Goal: Task Accomplishment & Management: Complete application form

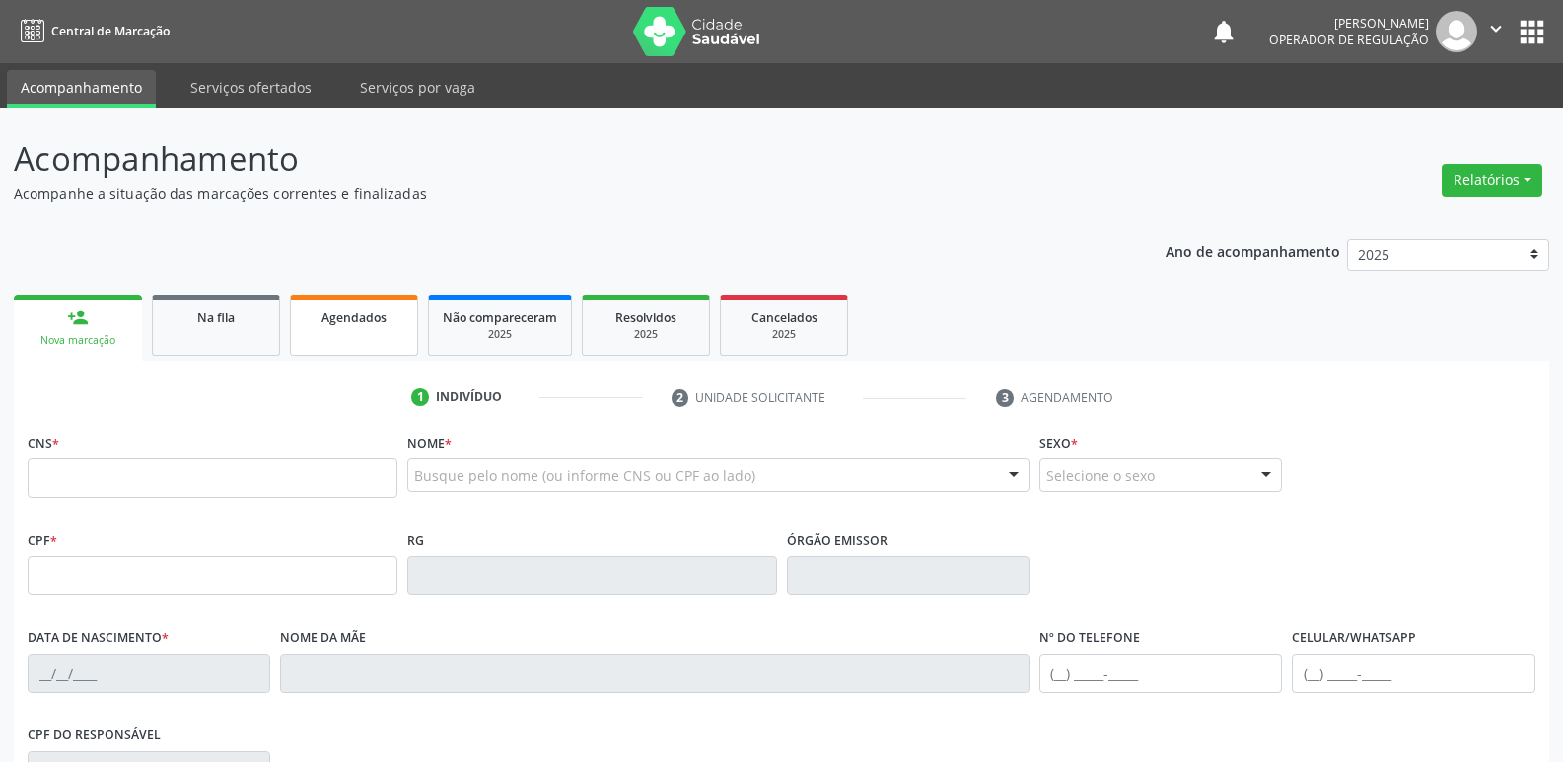
click at [330, 327] on link "Agendados" at bounding box center [354, 325] width 128 height 61
select select "8"
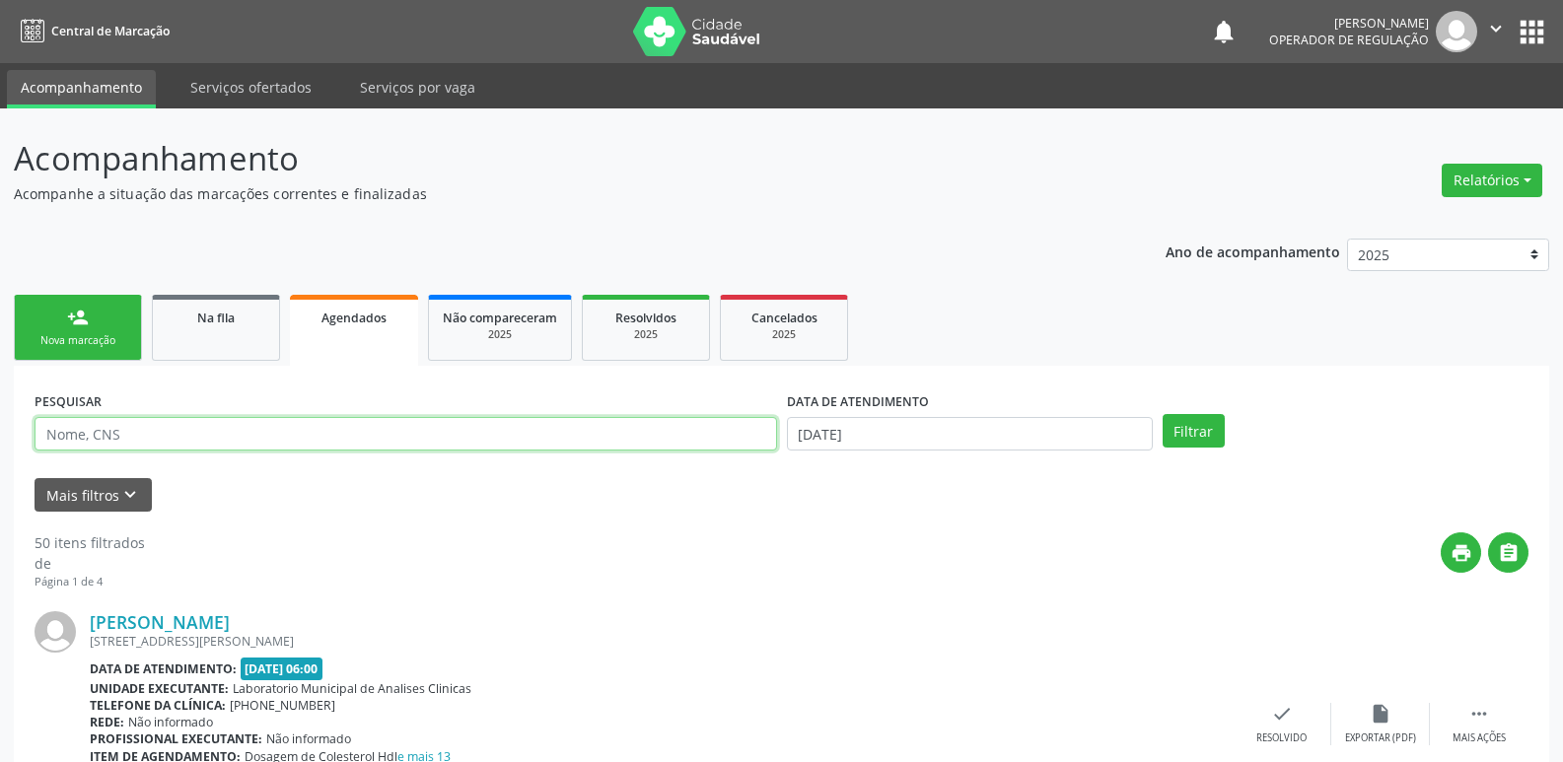
click at [219, 436] on input "text" at bounding box center [406, 434] width 742 height 34
type input "maria deusa"
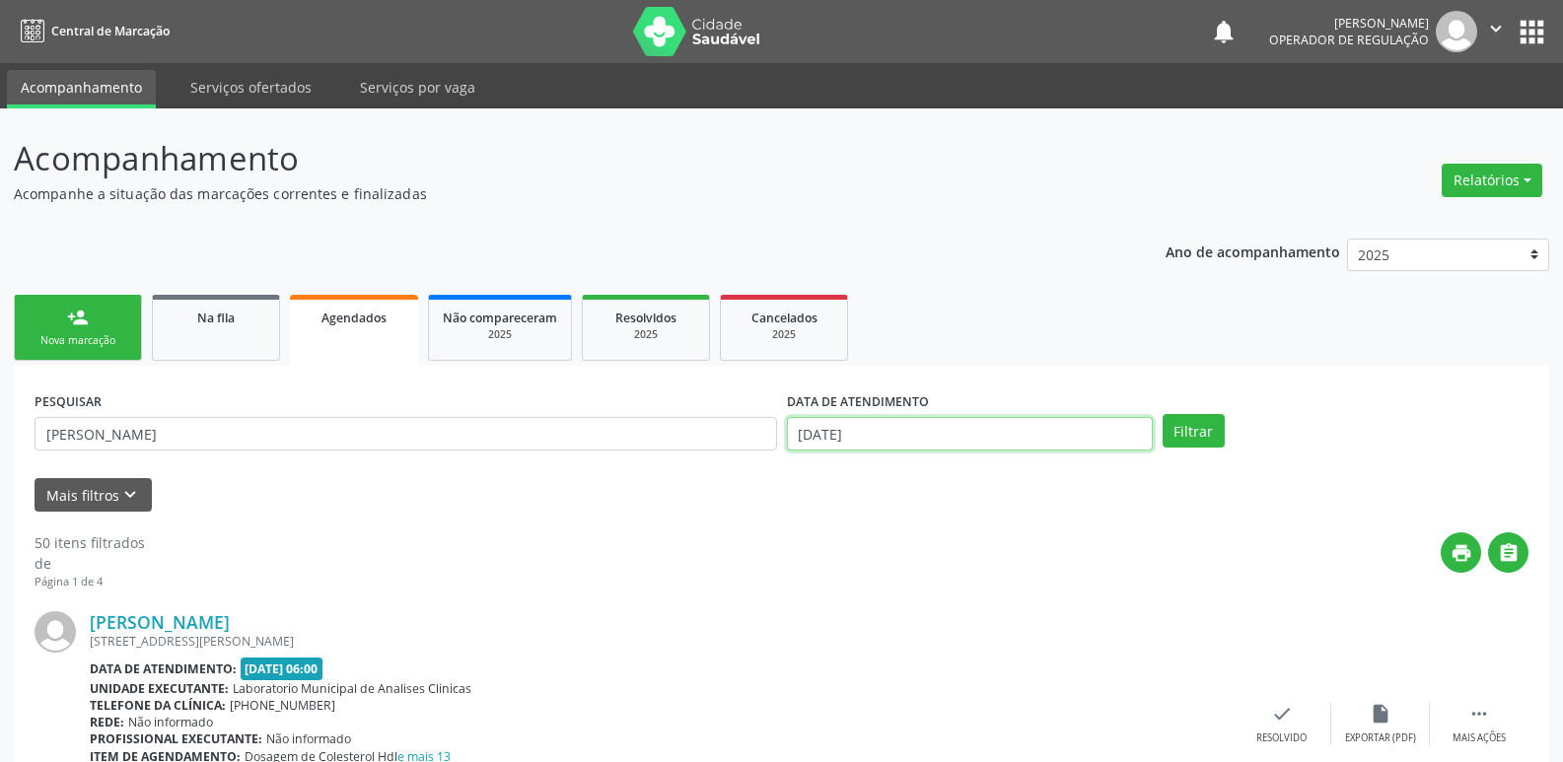
click at [928, 430] on input "05/09/2025" at bounding box center [970, 434] width 366 height 34
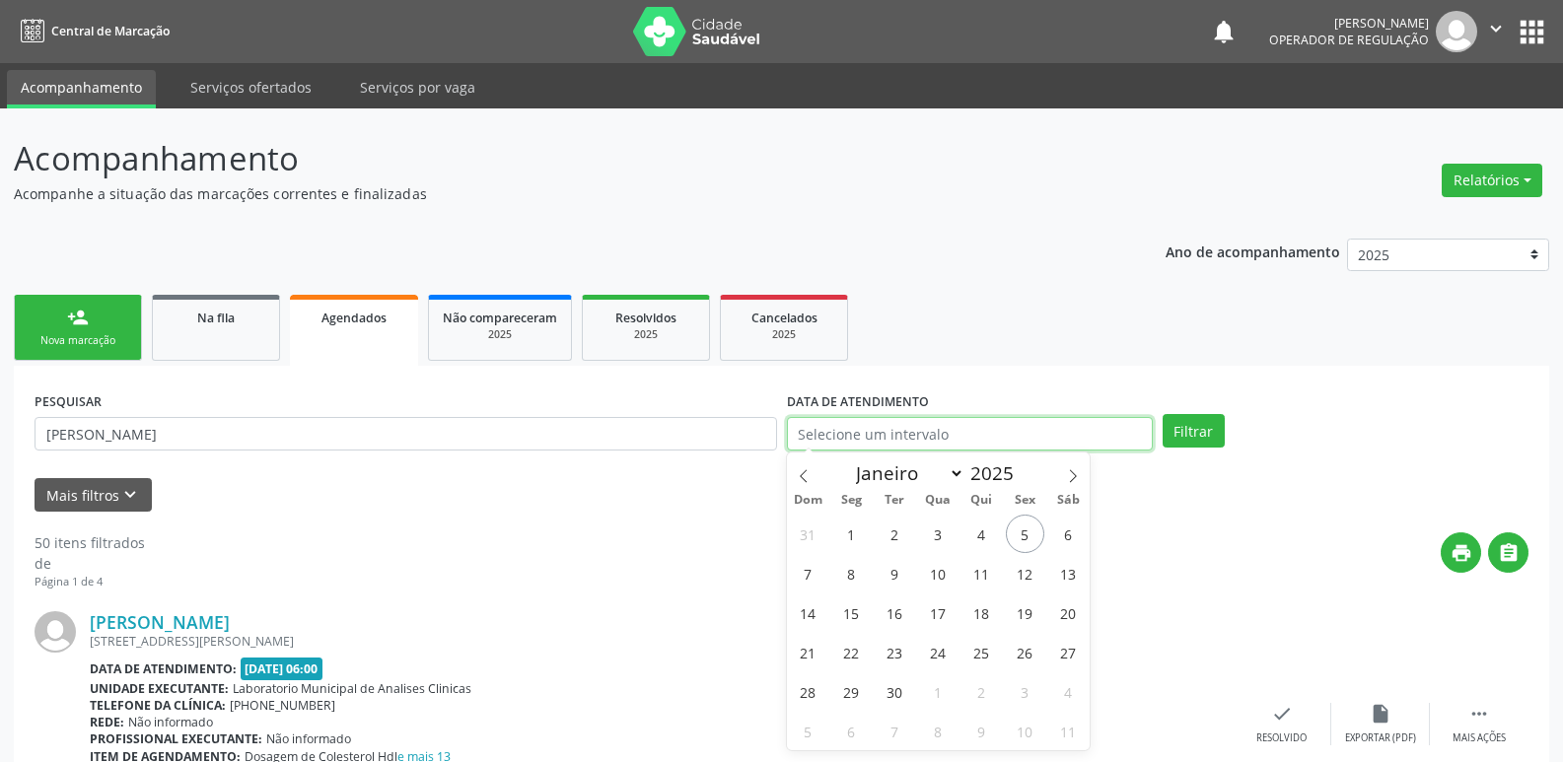
click at [1163, 414] on button "Filtrar" at bounding box center [1194, 431] width 62 height 34
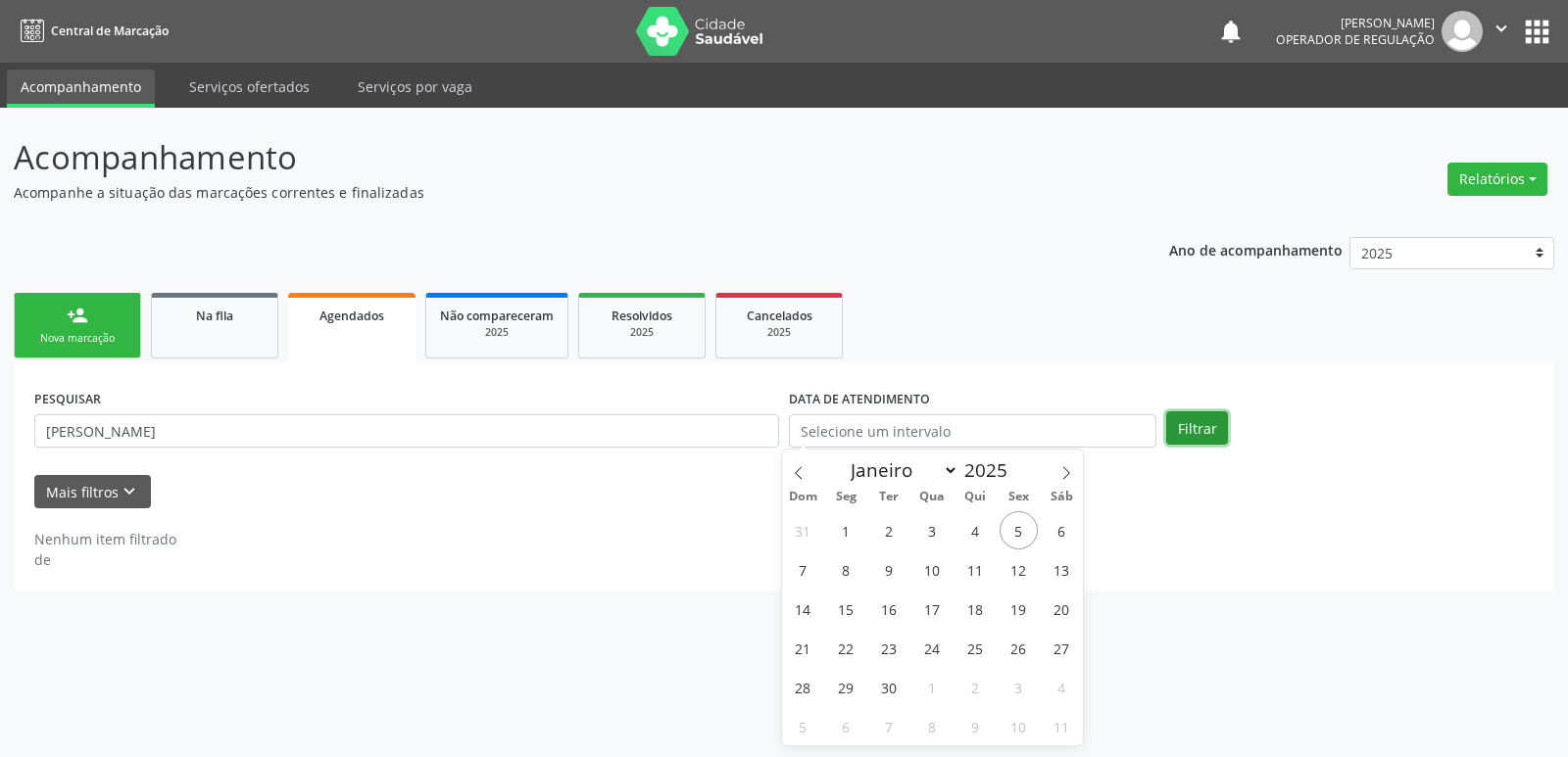
click at [1216, 424] on button "Filtrar" at bounding box center [1196, 428] width 62 height 34
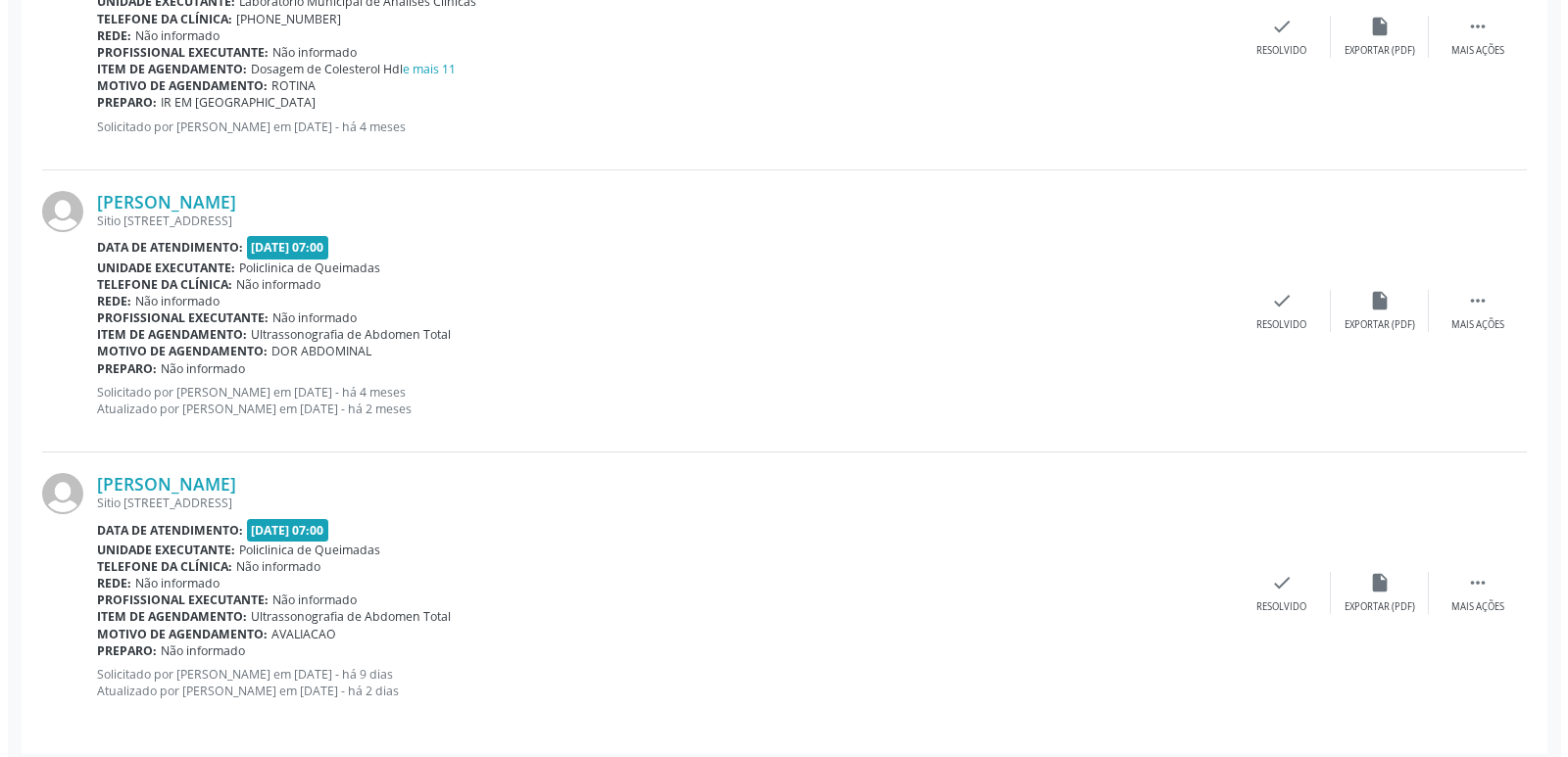
scroll to position [2286, 0]
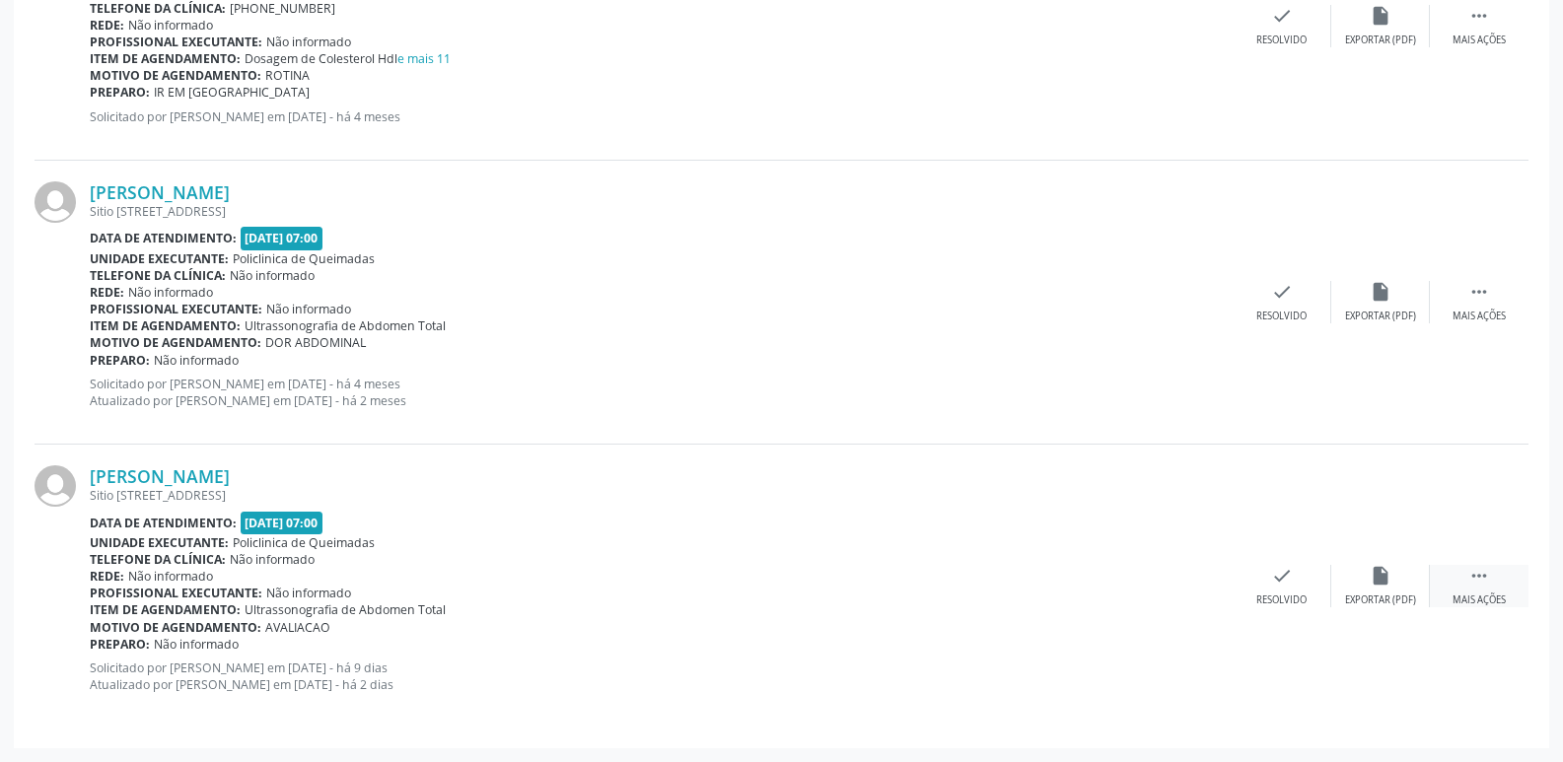
click at [1486, 580] on icon "" at bounding box center [1479, 576] width 22 height 22
click at [1193, 576] on icon "cancel" at bounding box center [1183, 576] width 22 height 22
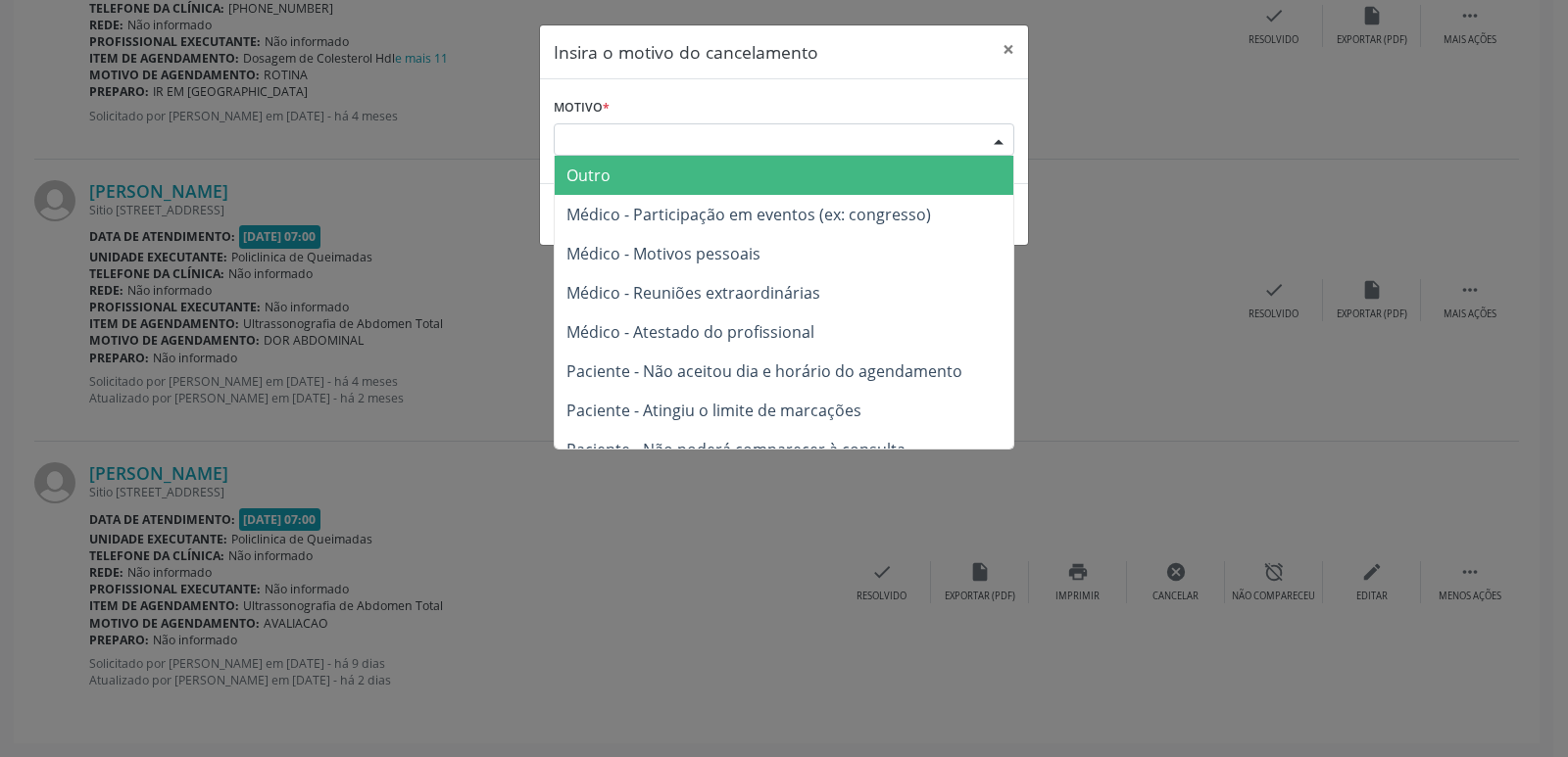
drag, startPoint x: 729, startPoint y: 141, endPoint x: 682, endPoint y: 210, distance: 83.5
click at [727, 141] on div "Escolha o motivo" at bounding box center [783, 140] width 460 height 34
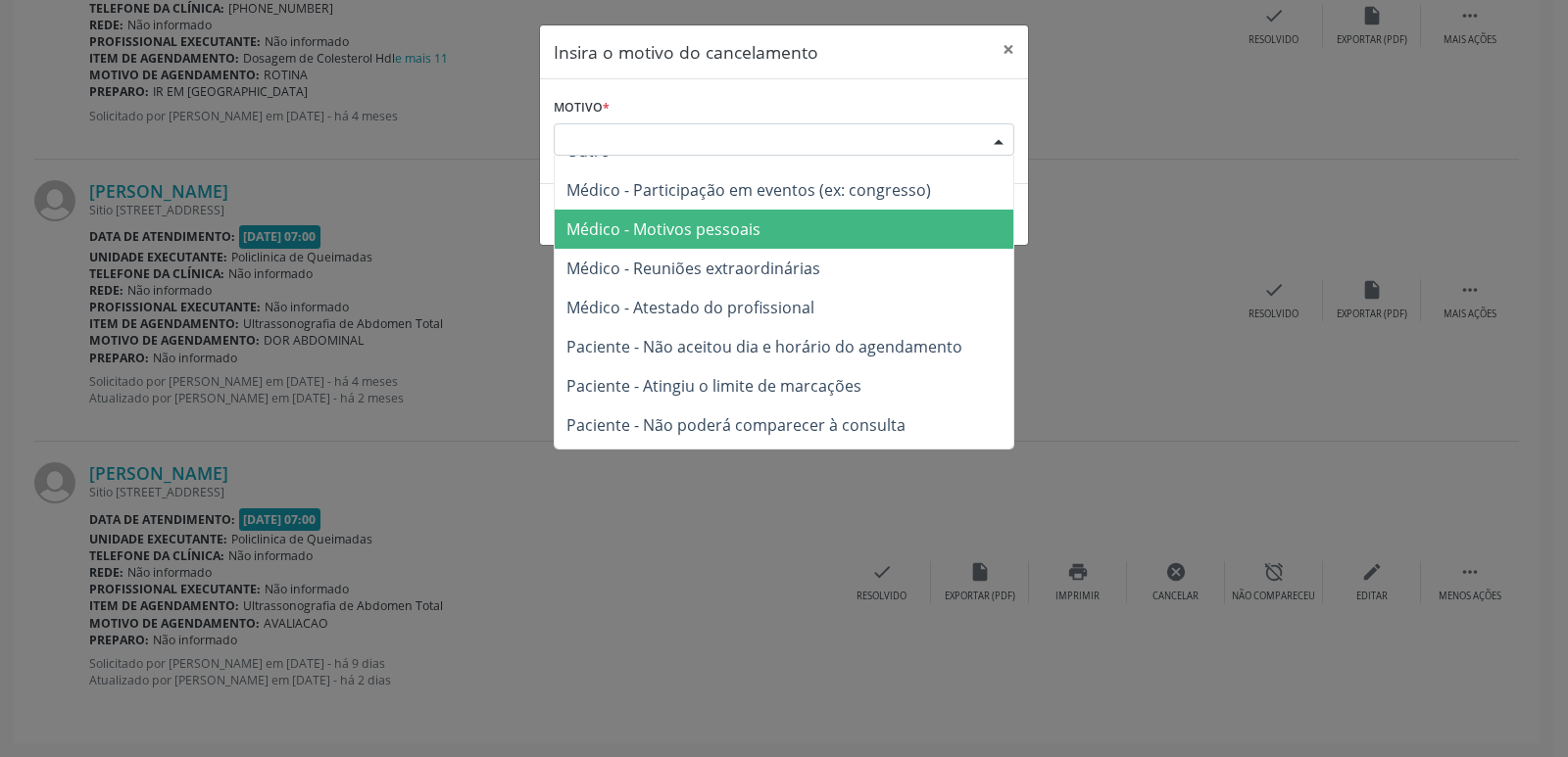
scroll to position [99, 0]
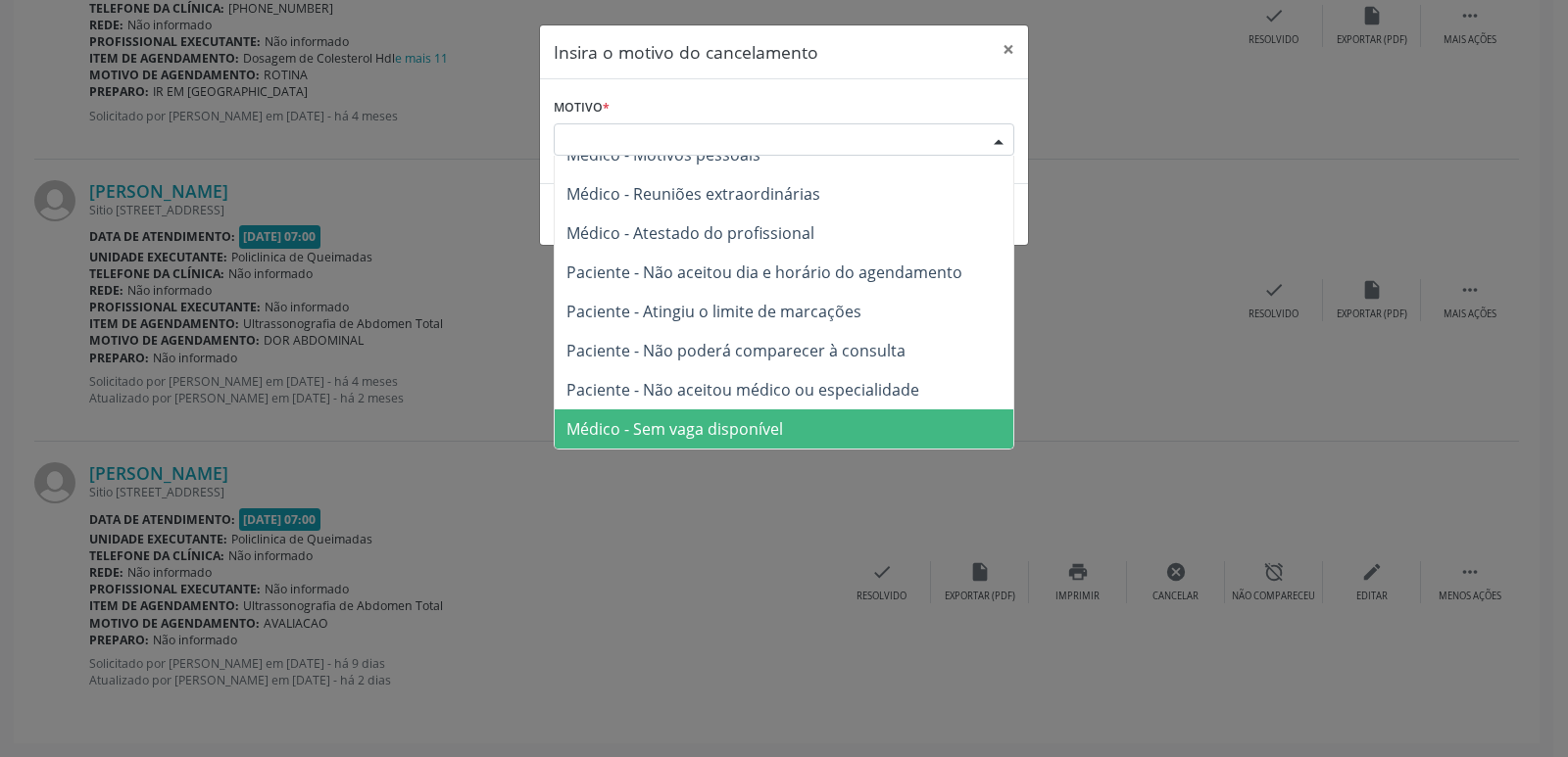
click at [681, 427] on span "Médico - Sem vaga disponível" at bounding box center [675, 429] width 217 height 22
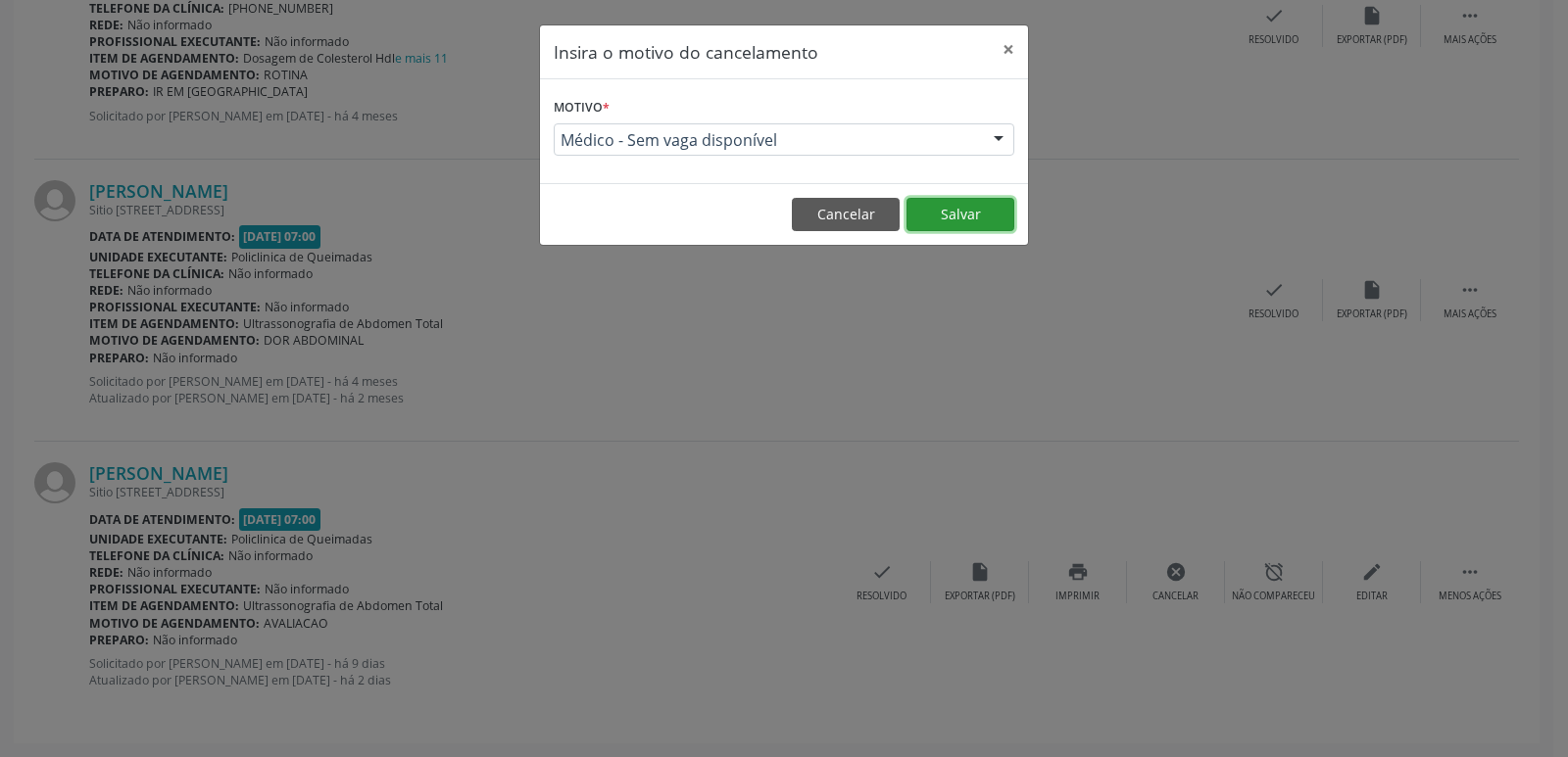
click at [979, 211] on button "Salvar" at bounding box center [960, 215] width 107 height 34
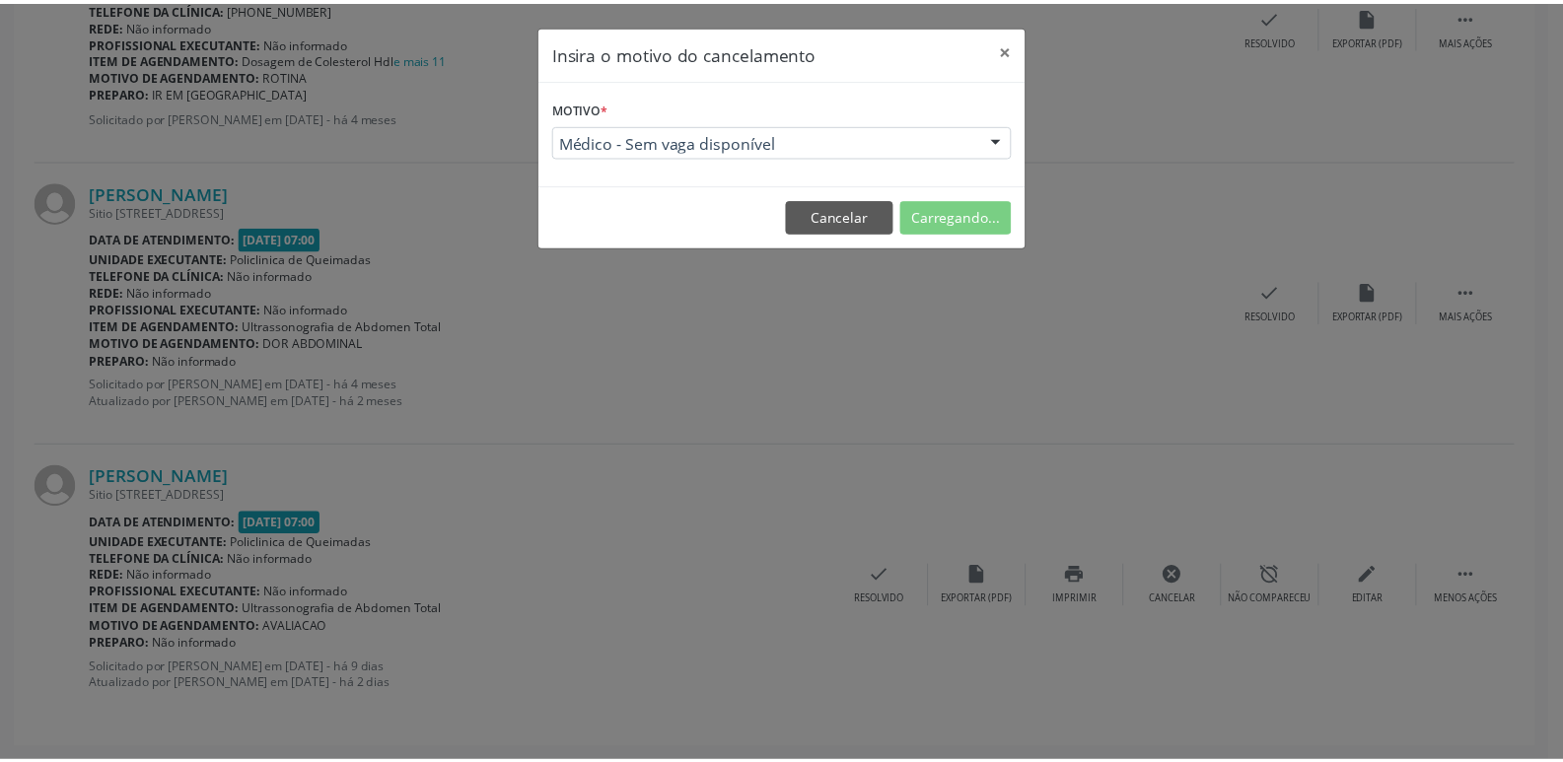
scroll to position [0, 0]
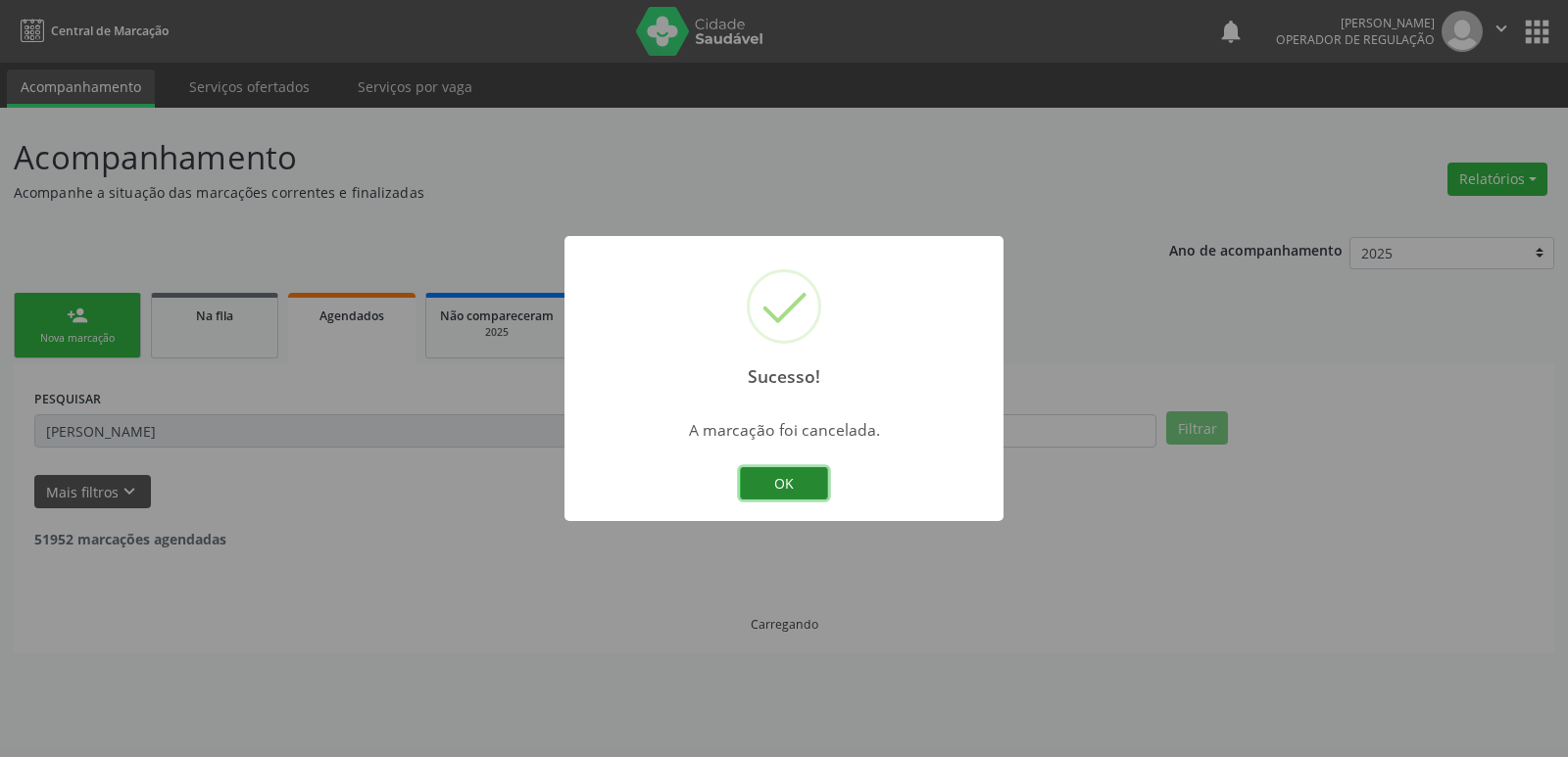
click at [817, 476] on button "OK" at bounding box center [783, 484] width 88 height 34
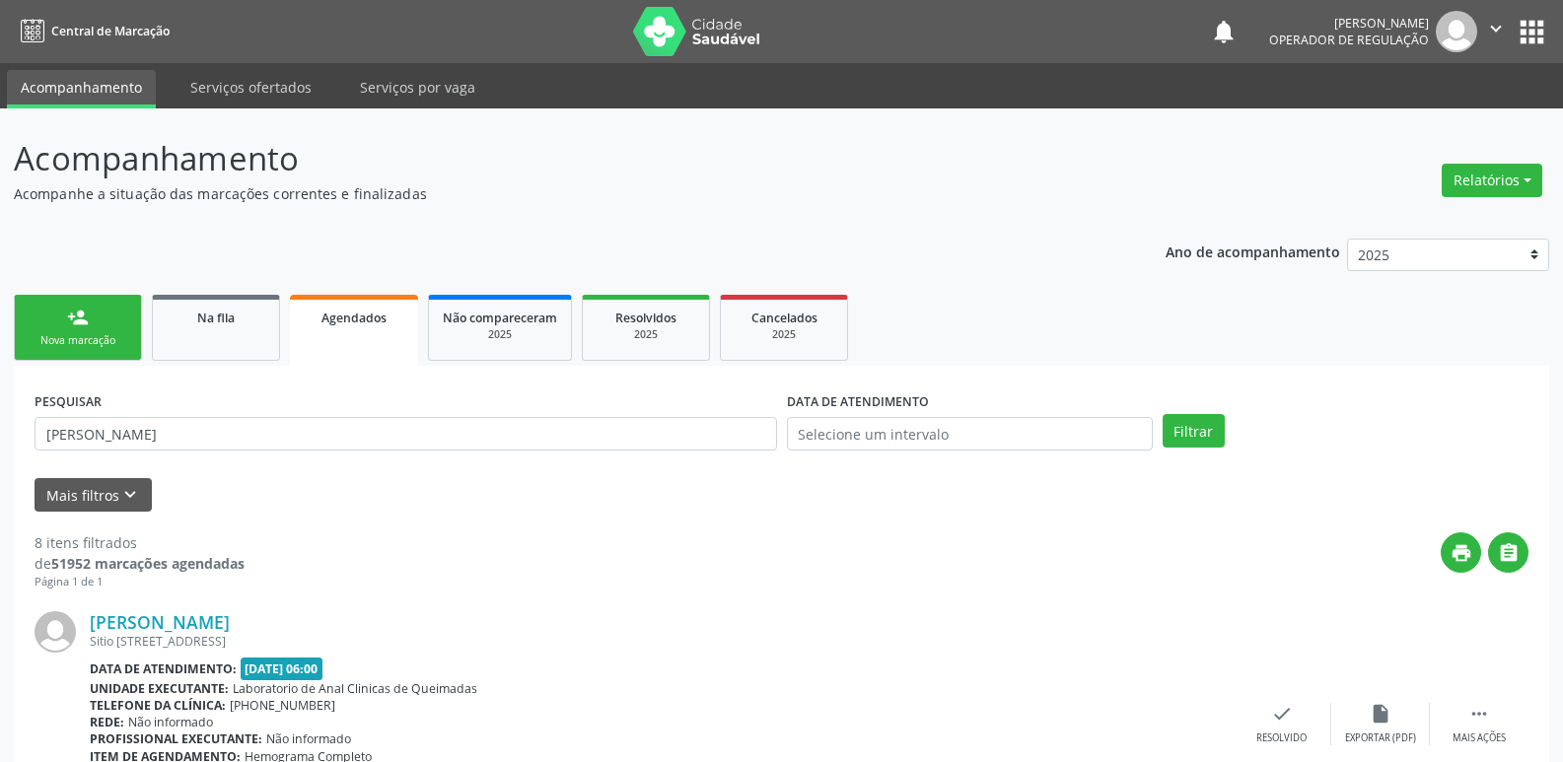
click at [99, 331] on link "person_add Nova marcação" at bounding box center [78, 328] width 128 height 66
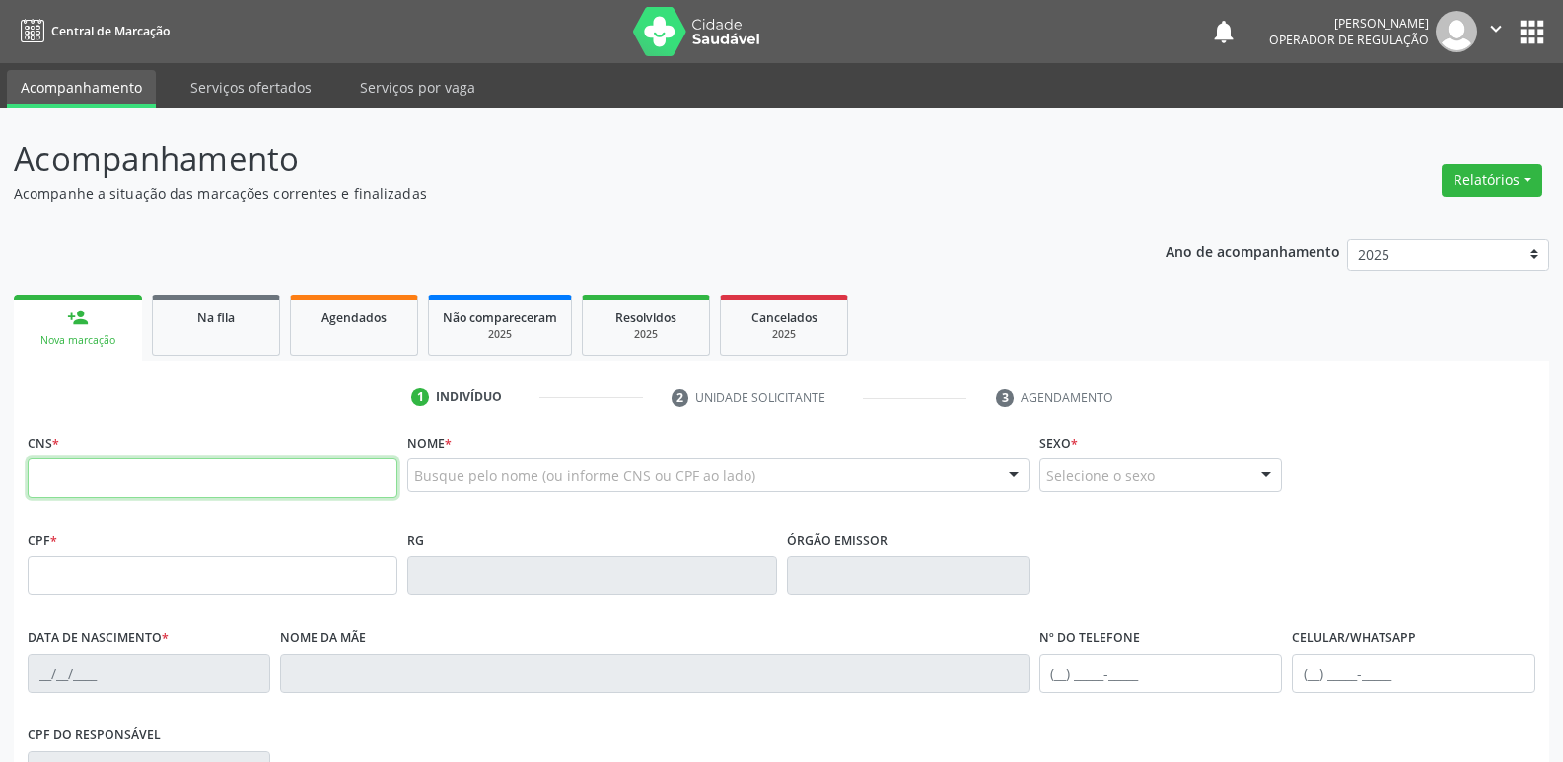
drag, startPoint x: 150, startPoint y: 470, endPoint x: 153, endPoint y: 439, distance: 31.7
click at [149, 469] on input "text" at bounding box center [213, 478] width 370 height 39
type input "700 4004 9326 4141"
type input "714.026.911-49"
type input "05/03/1983"
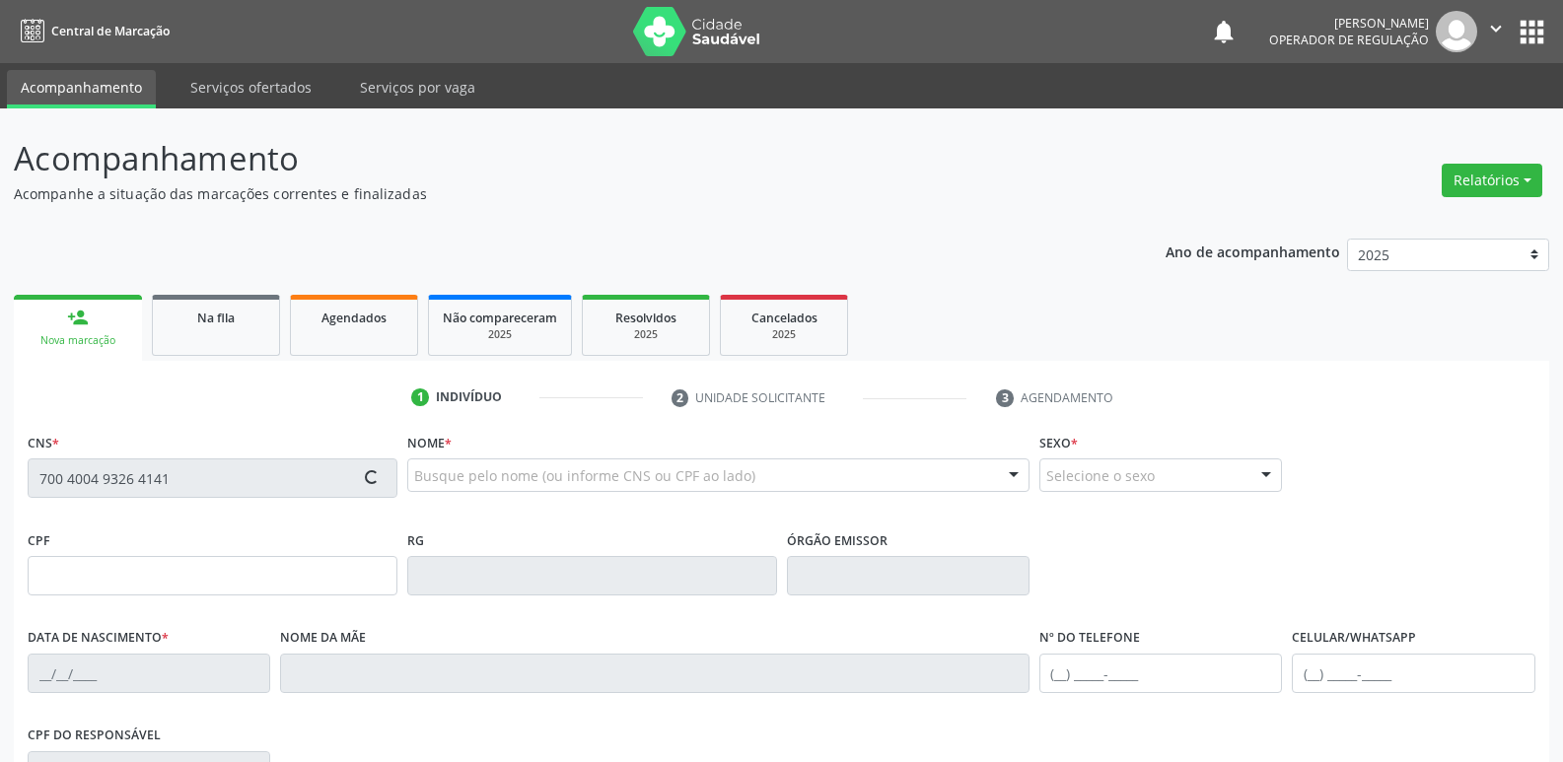
type input "Rosa Alves da Silva"
type input "(83) 99168-0284"
type input "125"
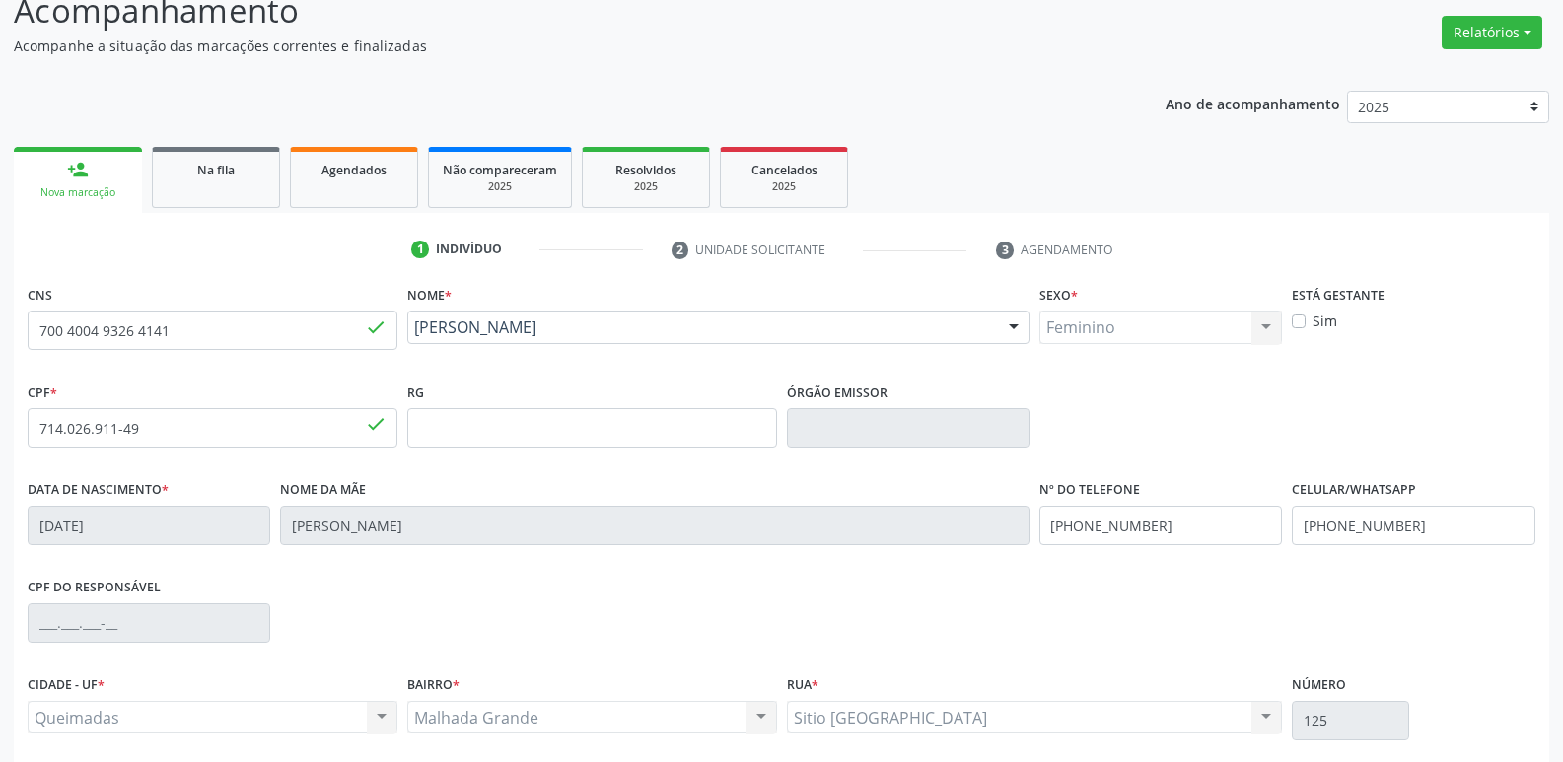
scroll to position [307, 0]
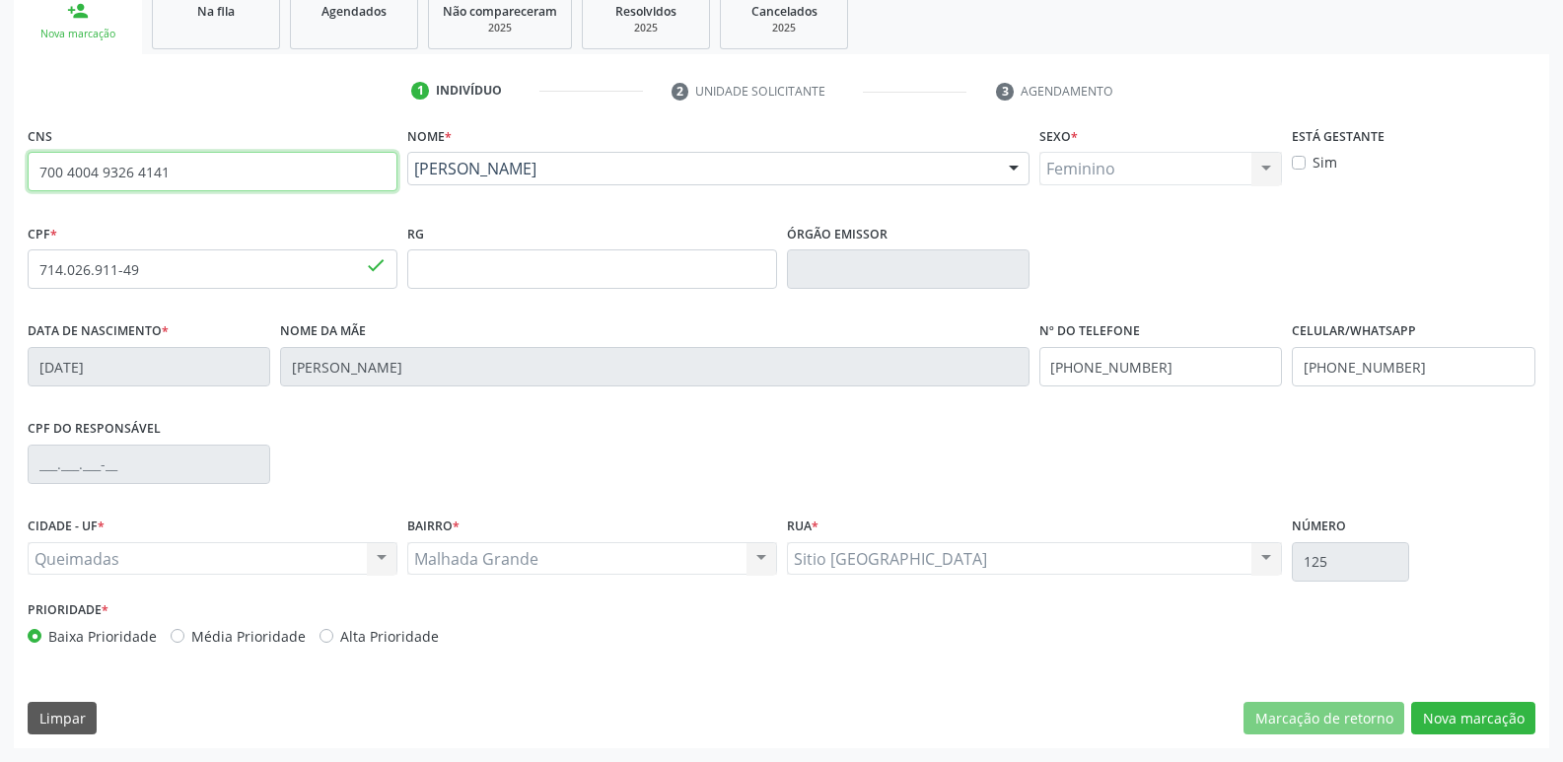
drag, startPoint x: 259, startPoint y: 161, endPoint x: 1236, endPoint y: 187, distance: 976.5
click at [1236, 187] on div "CNS 700 4004 9326 4141 done Nome * Maria Deusa da Silva Sousa Maria Deusa da Si…" at bounding box center [782, 170] width 1518 height 98
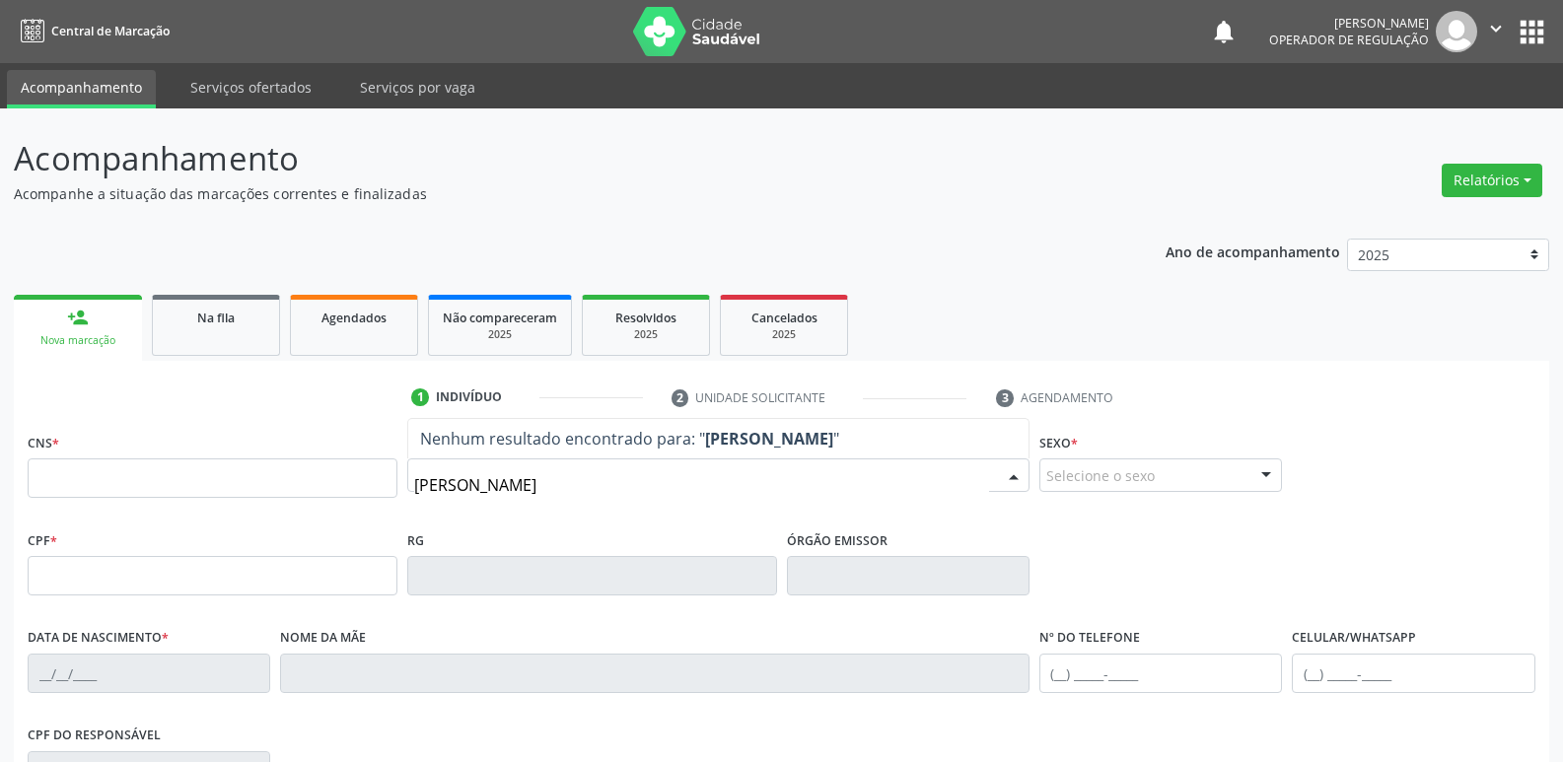
click at [437, 480] on input "alesandra souza" at bounding box center [701, 484] width 575 height 39
type input "alessandra souza"
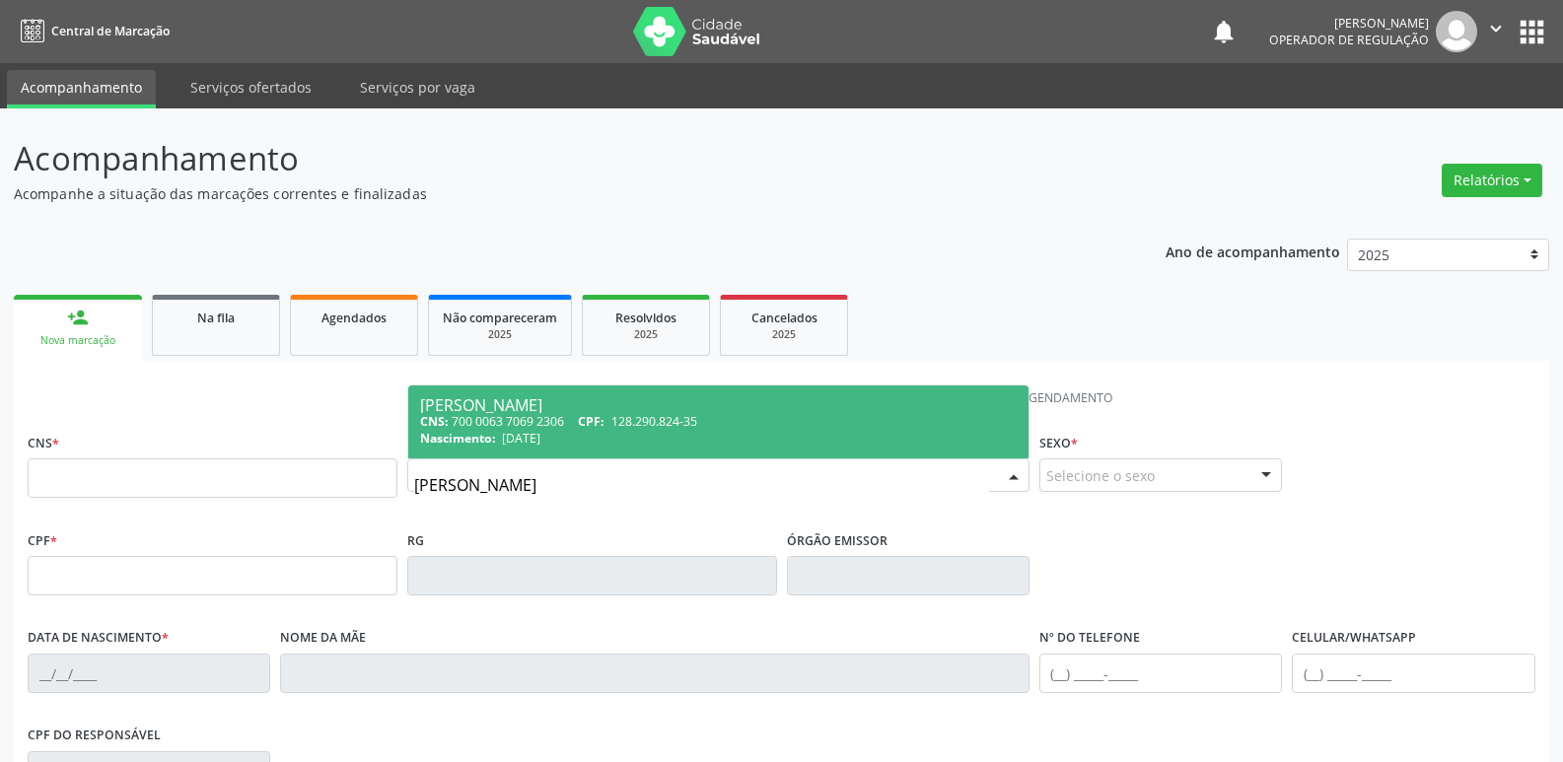
click at [656, 423] on span "128.290.824-35" at bounding box center [654, 421] width 86 height 17
type input "700 0063 7069 2306"
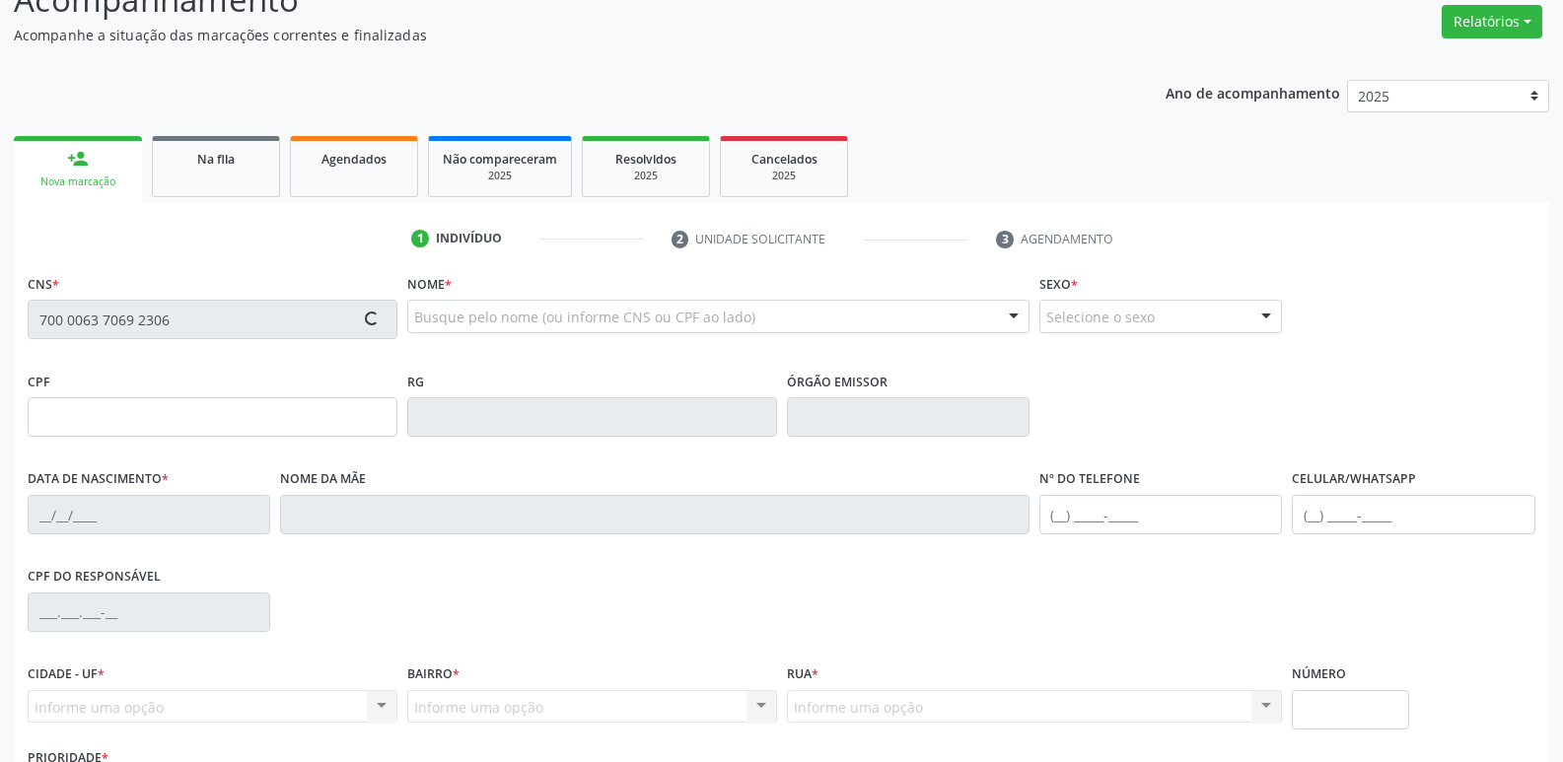
scroll to position [307, 0]
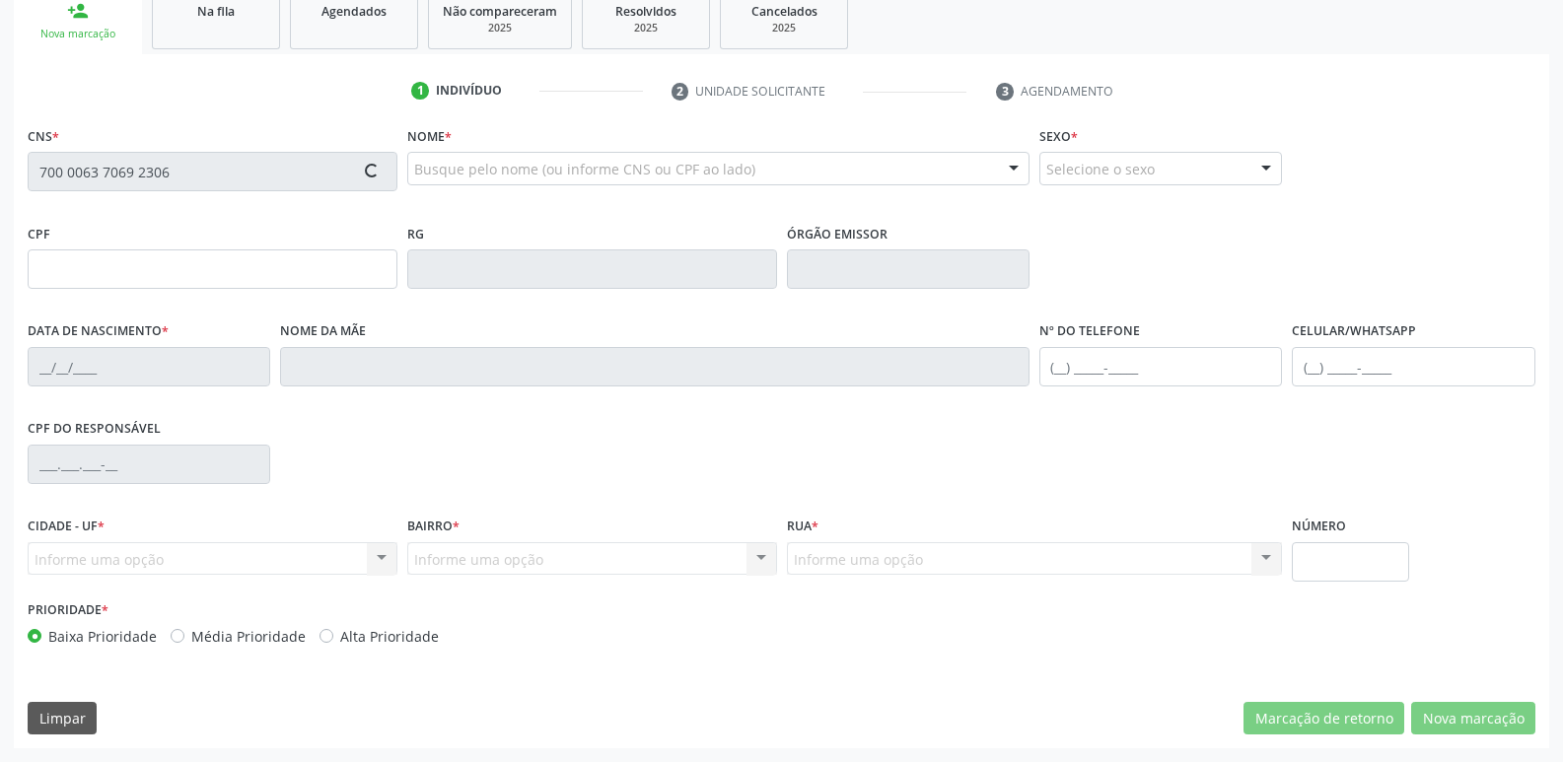
type input "128.290.824-35"
type input "03/11/1996"
type input "Sandra Souza Nascimento"
type input "(83) 99392-1708"
type input "711.100.314-40"
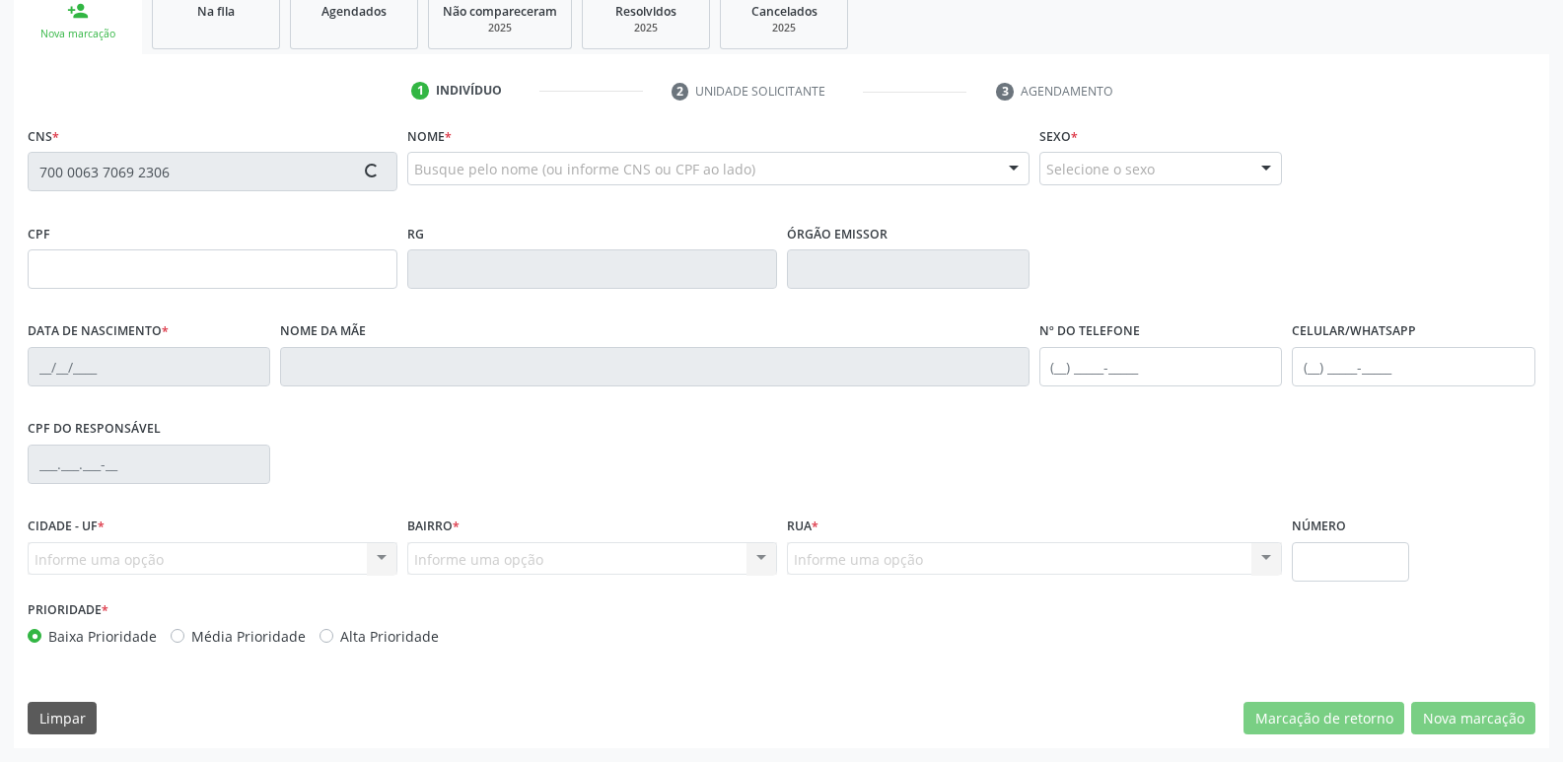
type input "13"
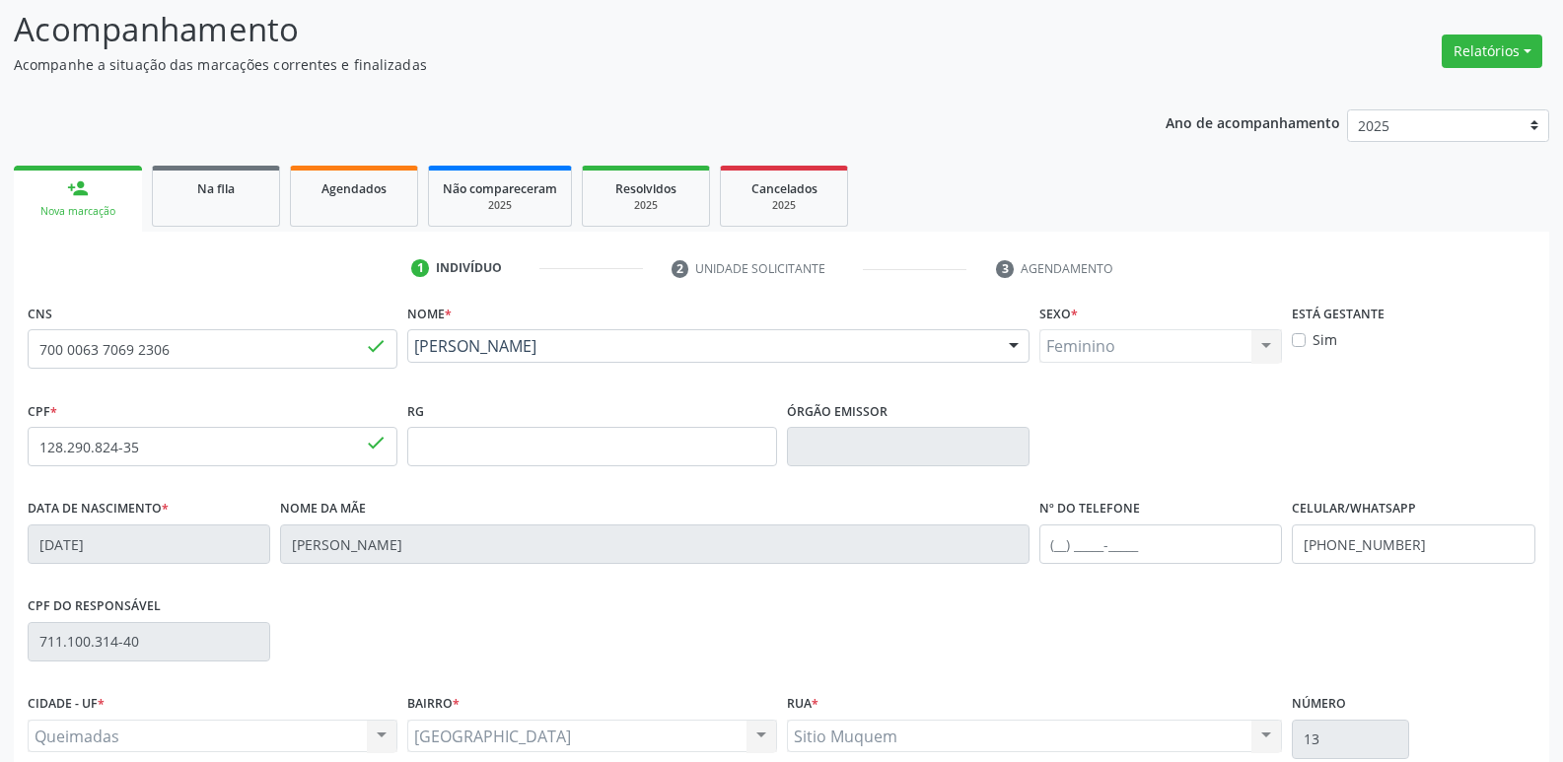
scroll to position [0, 0]
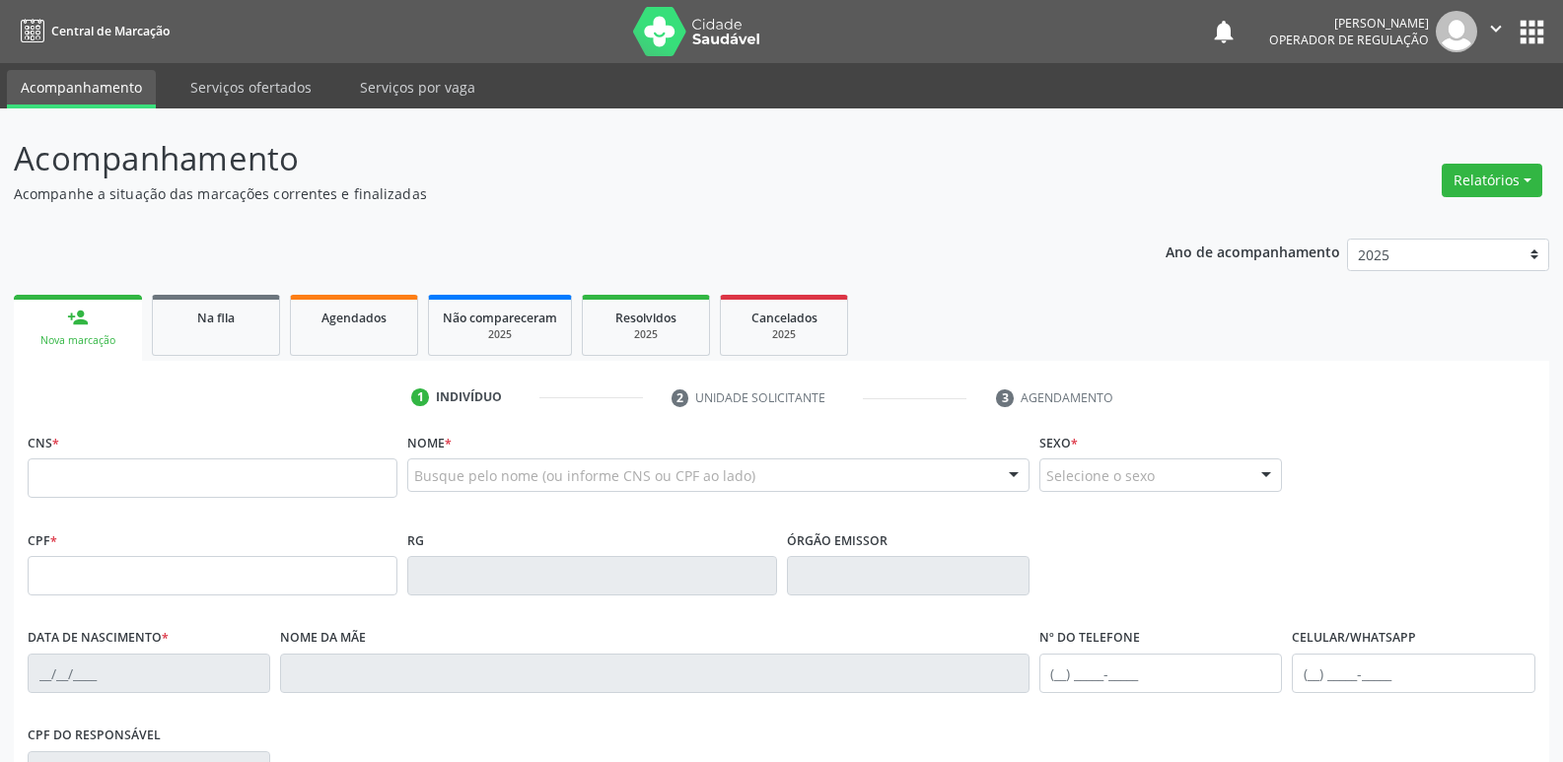
click at [1529, 26] on button "apps" at bounding box center [1532, 32] width 35 height 35
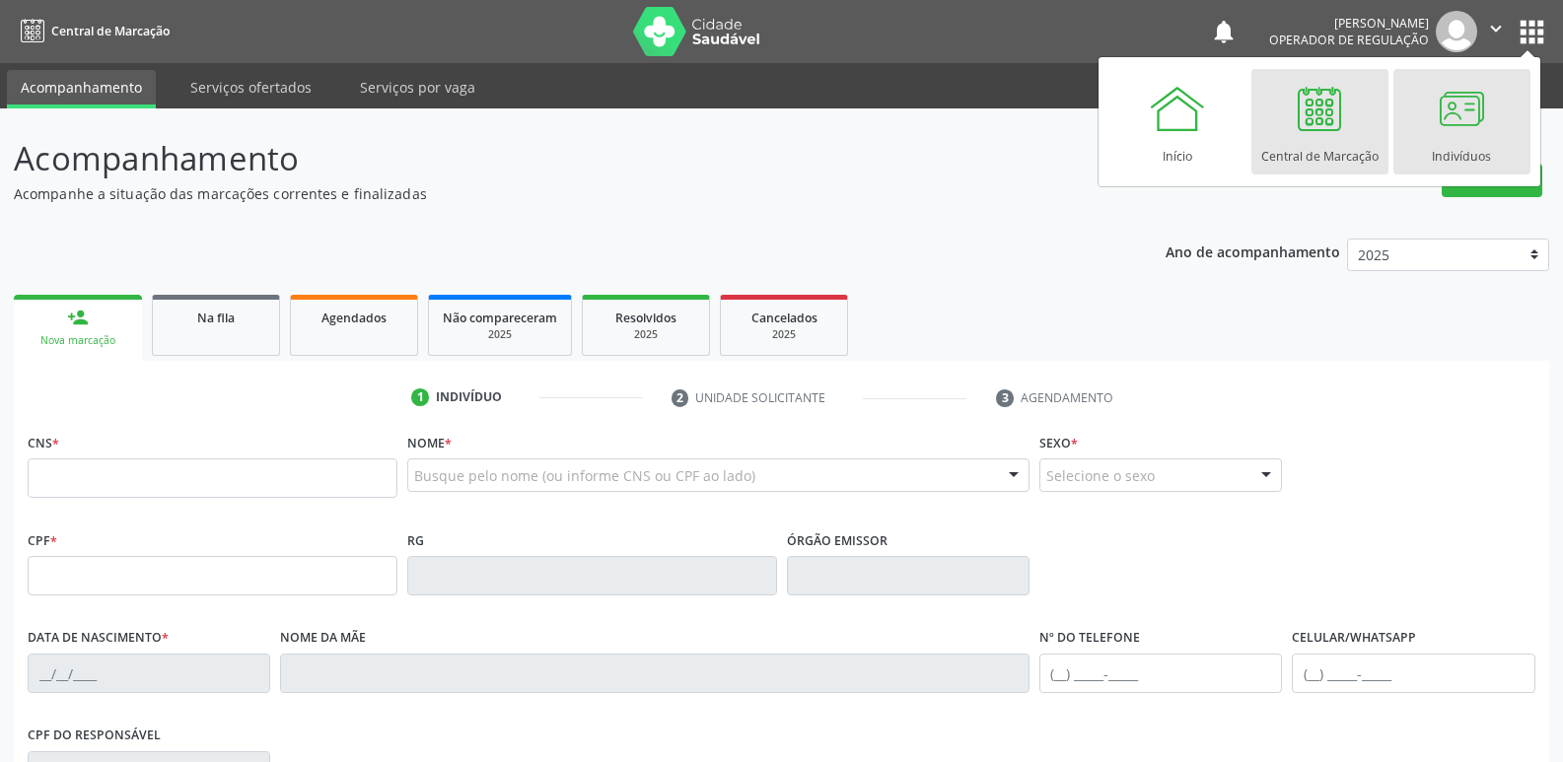
click at [1466, 117] on div at bounding box center [1461, 108] width 59 height 59
